Goal: Navigation & Orientation: Find specific page/section

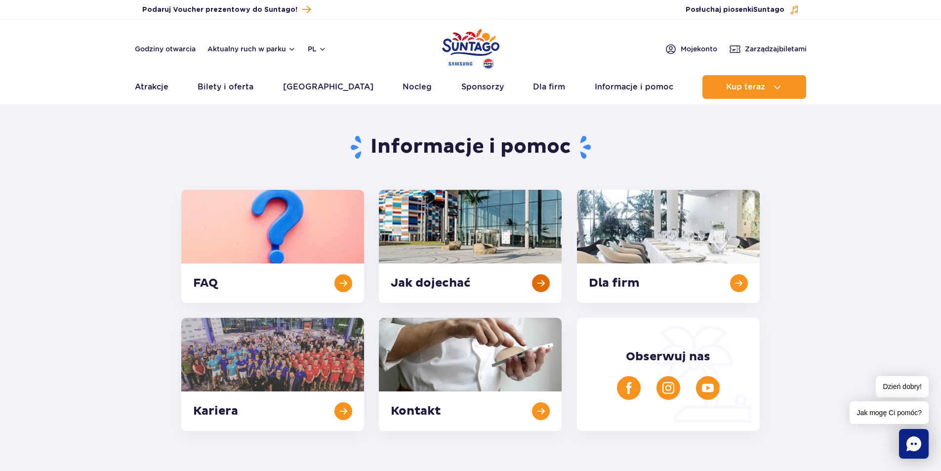
click at [542, 280] on link at bounding box center [470, 246] width 183 height 113
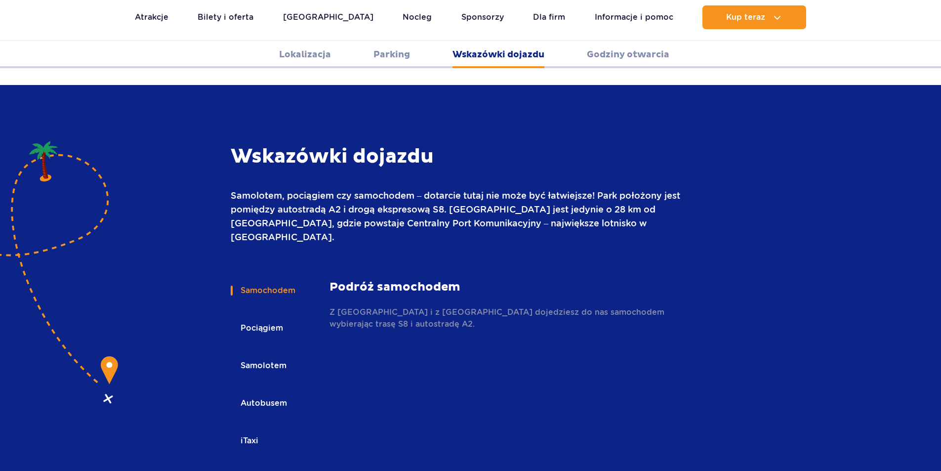
scroll to position [1315, 0]
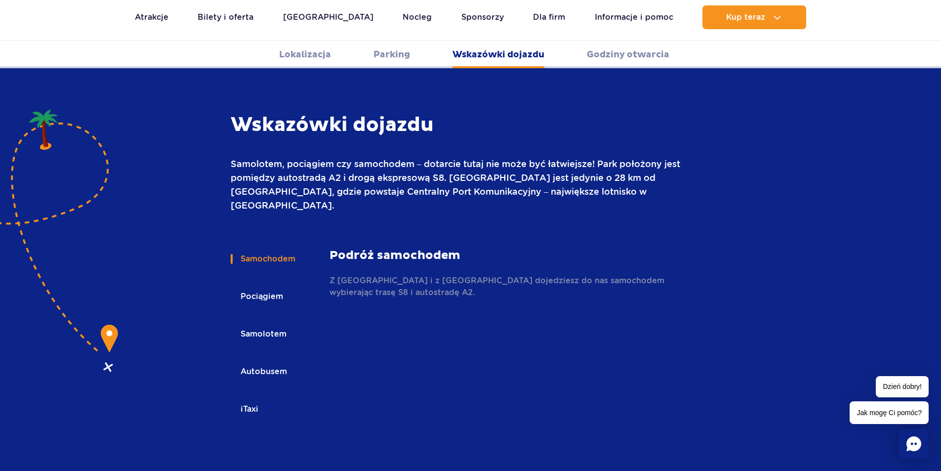
click at [280, 248] on button "Samochodem" at bounding box center [267, 259] width 73 height 22
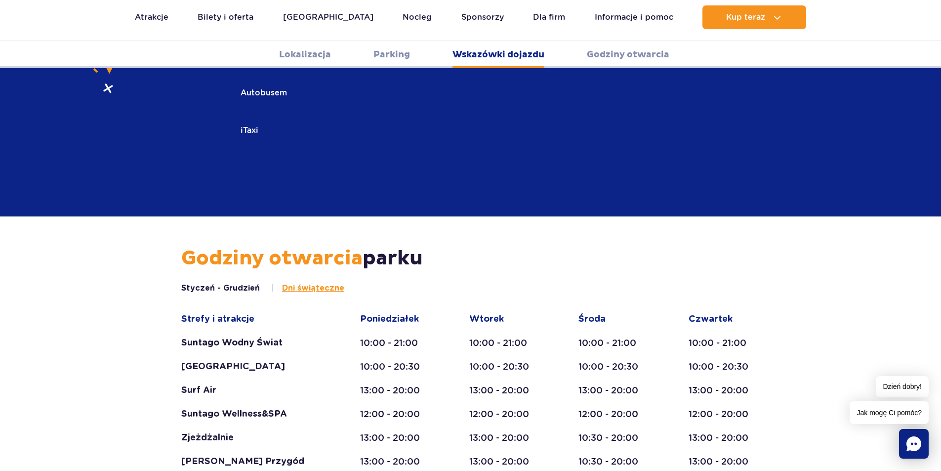
scroll to position [1611, 0]
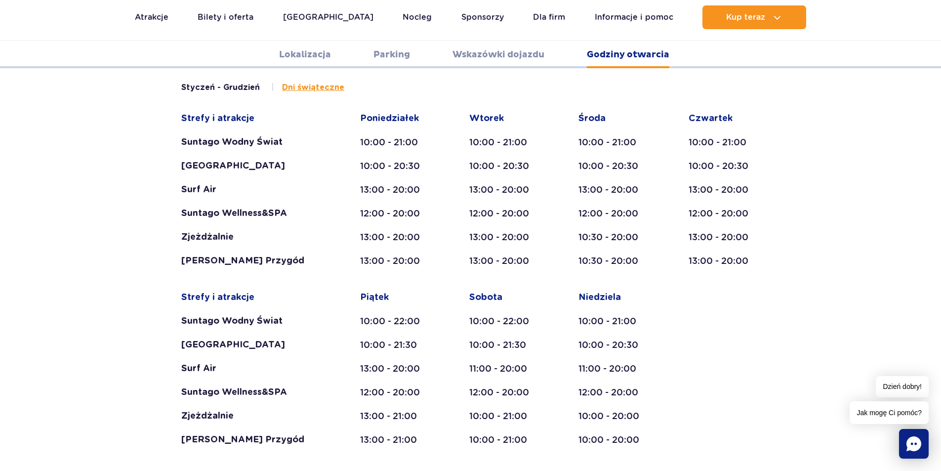
scroll to position [1858, 0]
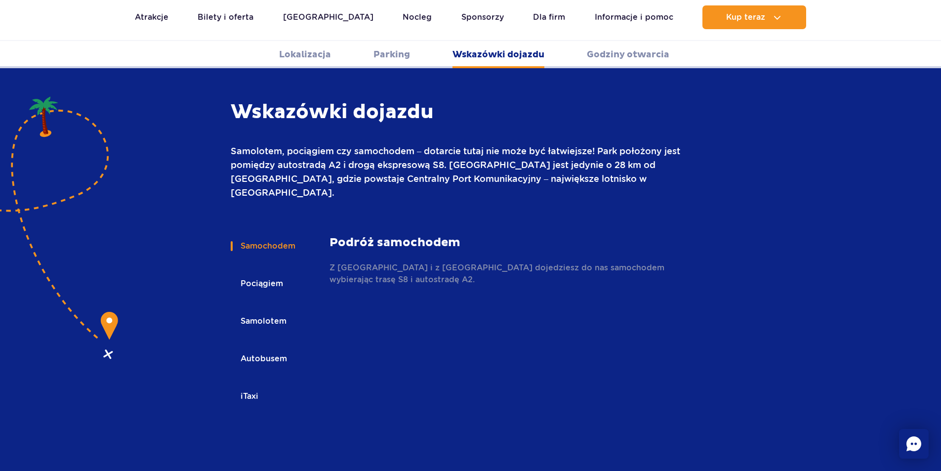
scroll to position [1315, 0]
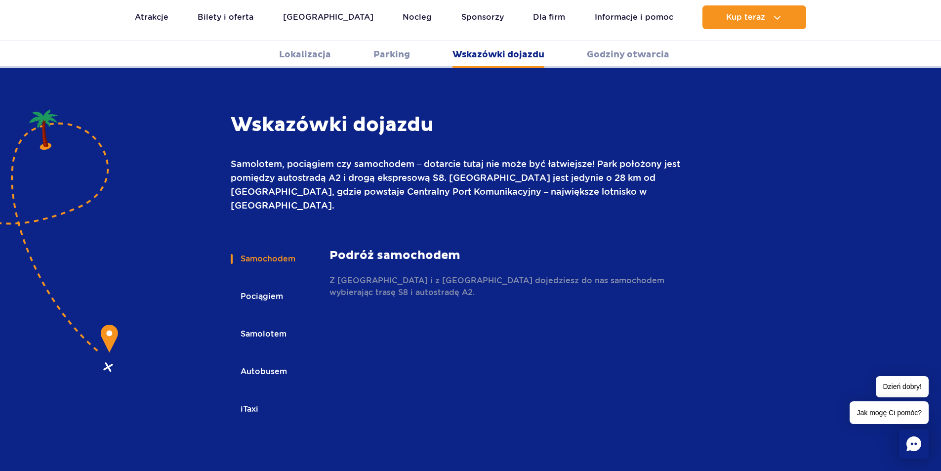
click at [294, 55] on link "Lokalizacja" at bounding box center [305, 54] width 52 height 27
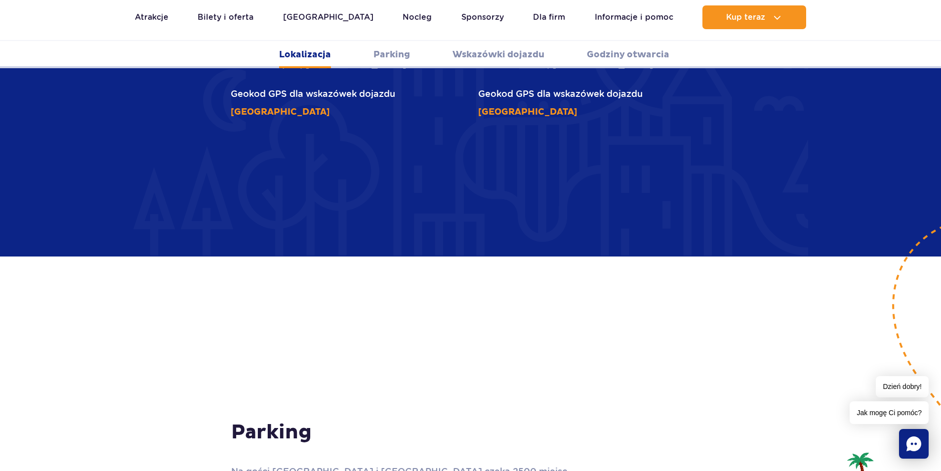
scroll to position [585, 0]
